Goal: Transaction & Acquisition: Purchase product/service

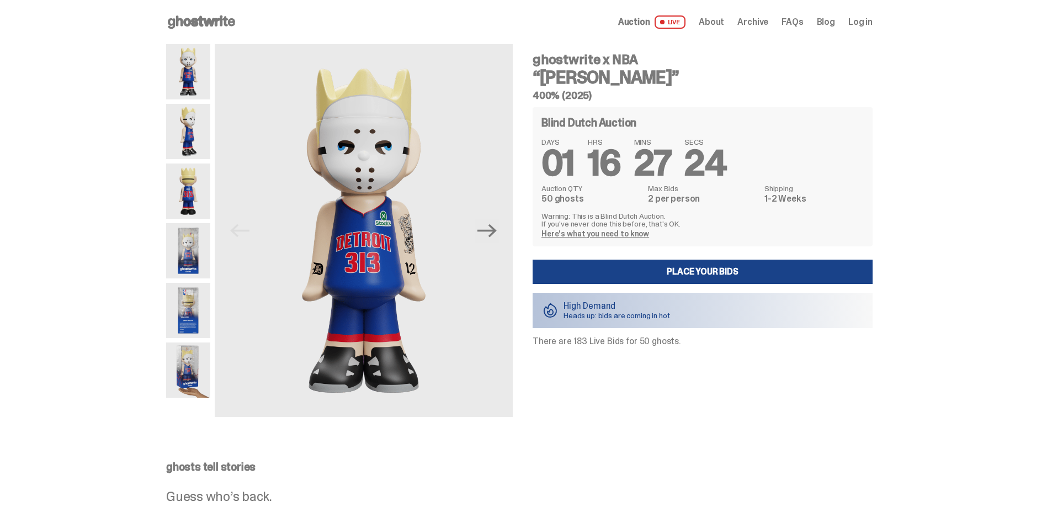
click at [631, 232] on link "Here's what you need to know" at bounding box center [596, 234] width 108 height 10
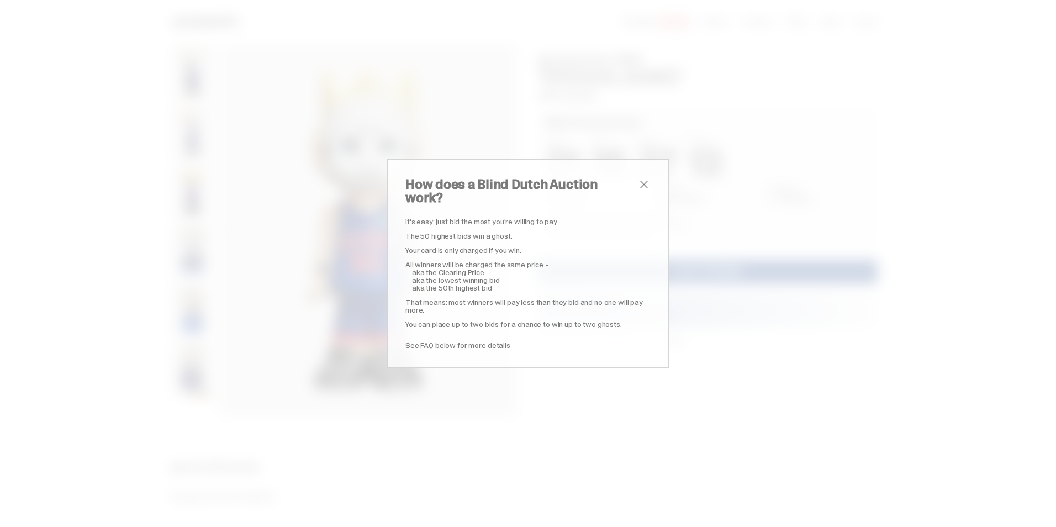
click at [637, 191] on span "close" at bounding box center [643, 184] width 13 height 13
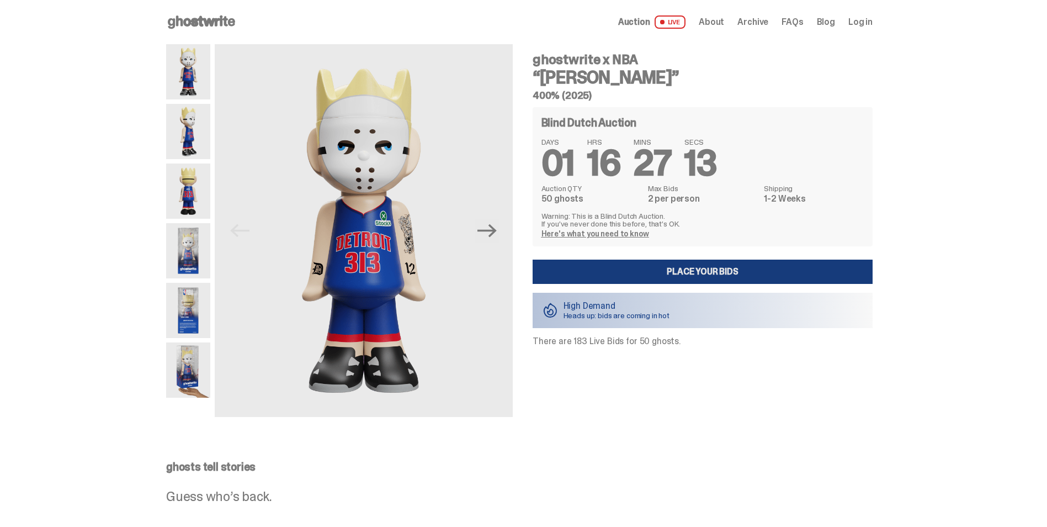
click at [659, 276] on link "Place your Bids" at bounding box center [703, 272] width 340 height 24
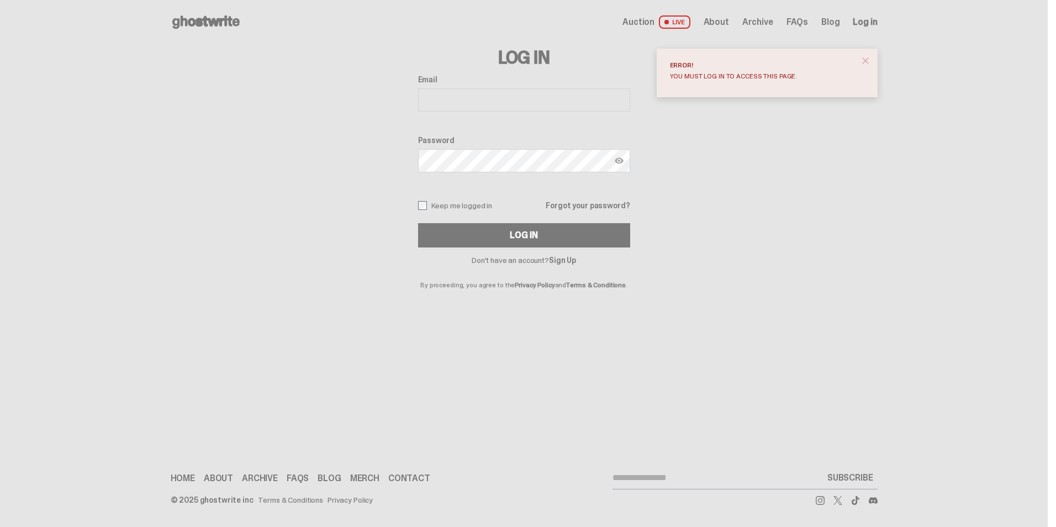
click at [450, 104] on input "Email" at bounding box center [524, 99] width 212 height 23
